Goal: Task Accomplishment & Management: Complete application form

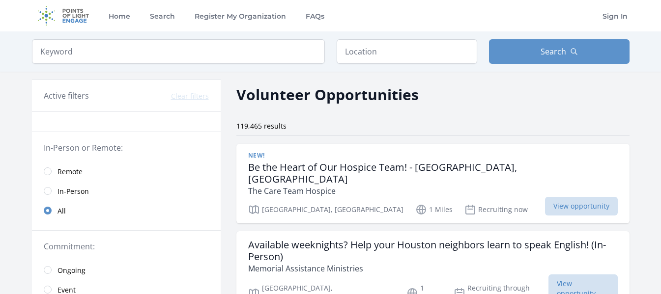
click at [272, 89] on h2 "Volunteer Opportunities" at bounding box center [327, 95] width 182 height 22
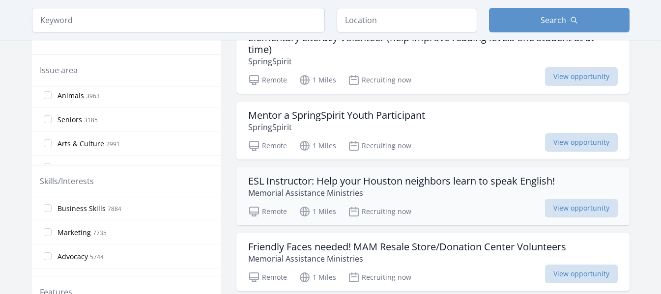
scroll to position [344, 0]
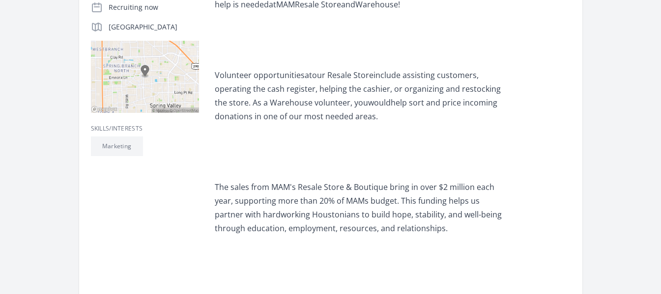
scroll to position [246, 0]
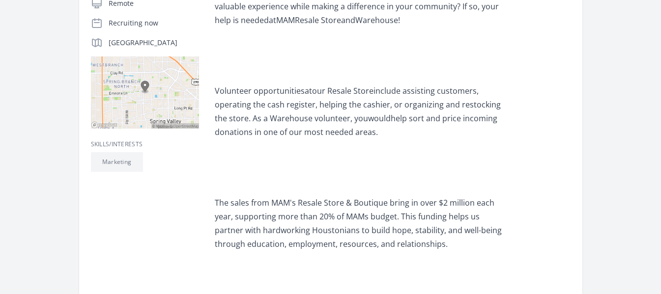
click at [149, 90] on img at bounding box center [145, 93] width 108 height 72
click at [144, 85] on img at bounding box center [145, 93] width 108 height 72
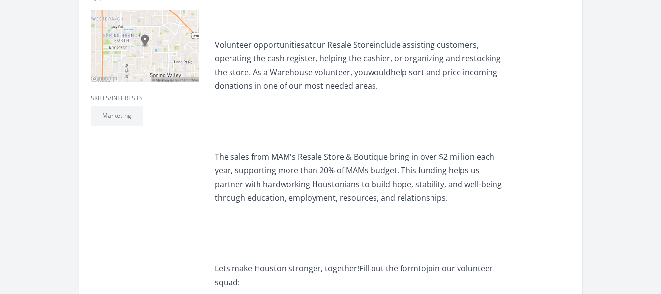
scroll to position [295, 0]
